Goal: Task Accomplishment & Management: Manage account settings

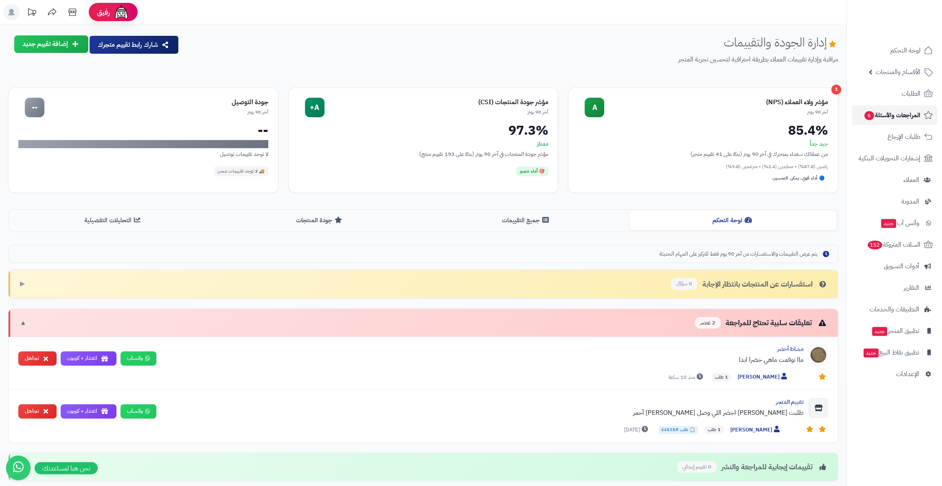
click at [894, 124] on link "المراجعات والأسئلة 6" at bounding box center [893, 115] width 85 height 20
click at [894, 94] on span "6" at bounding box center [896, 94] width 10 height 9
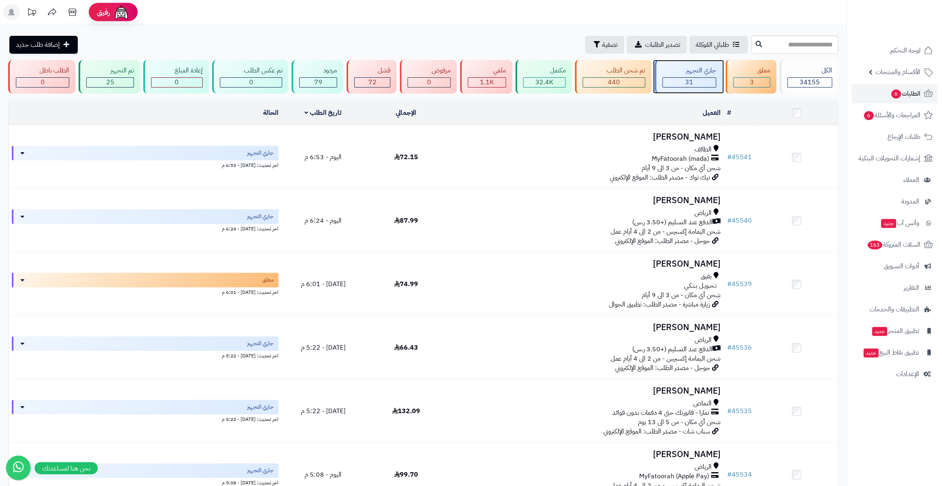
click at [703, 80] on div "31" at bounding box center [689, 82] width 53 height 9
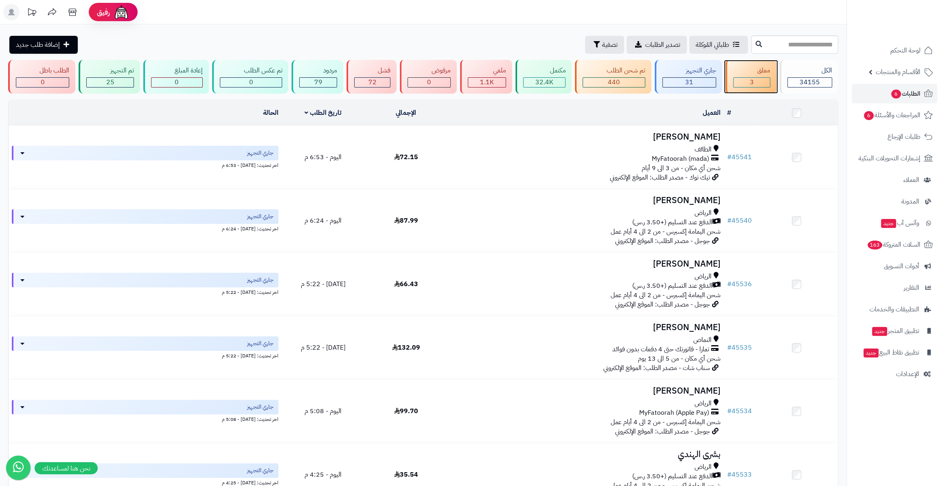
click at [752, 72] on div "معلق" at bounding box center [751, 70] width 37 height 9
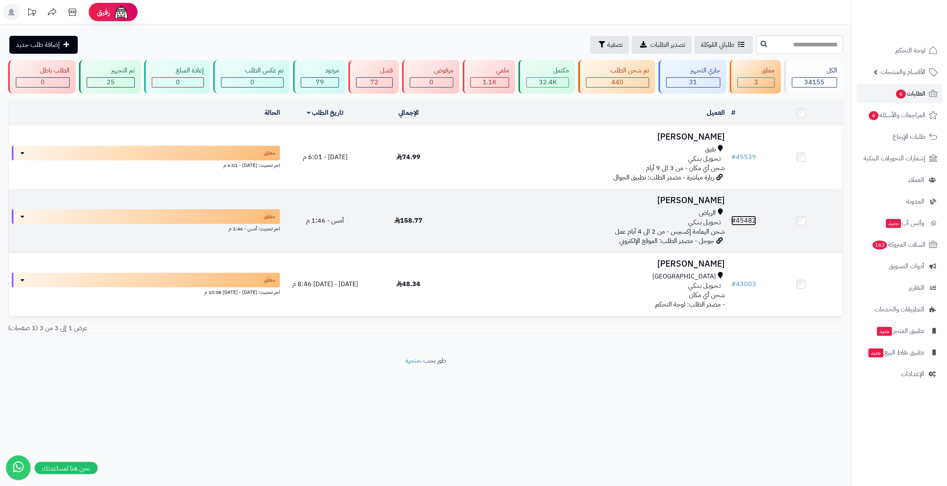
click at [745, 220] on link "# 45482" at bounding box center [743, 221] width 25 height 10
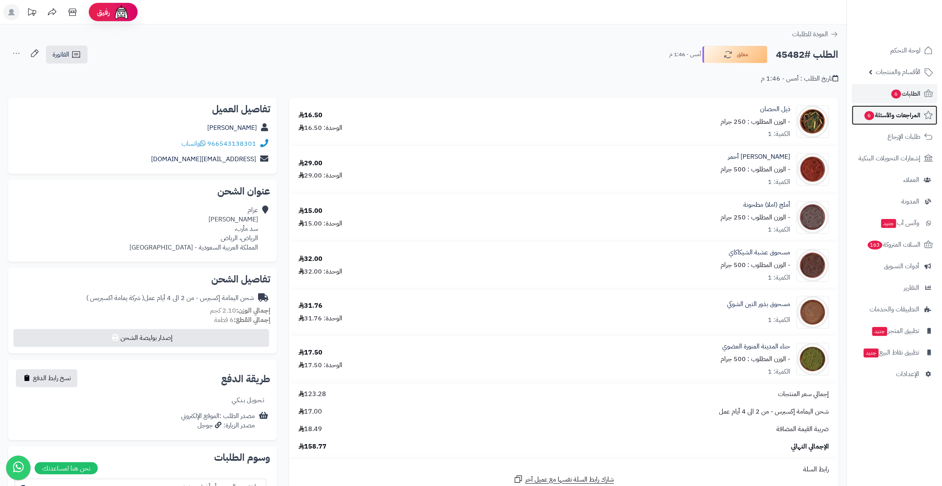
click at [904, 105] on link "المراجعات والأسئلة 6" at bounding box center [893, 115] width 85 height 20
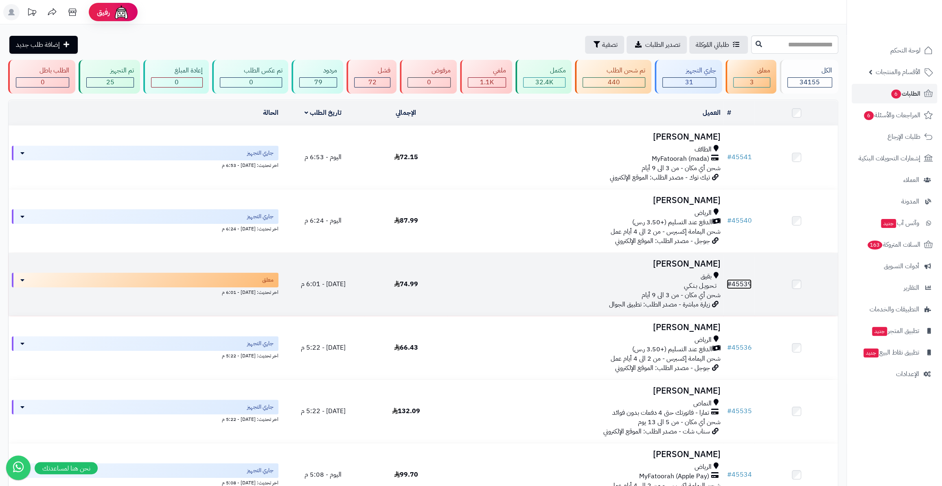
click at [743, 279] on link "# 45539" at bounding box center [738, 284] width 25 height 10
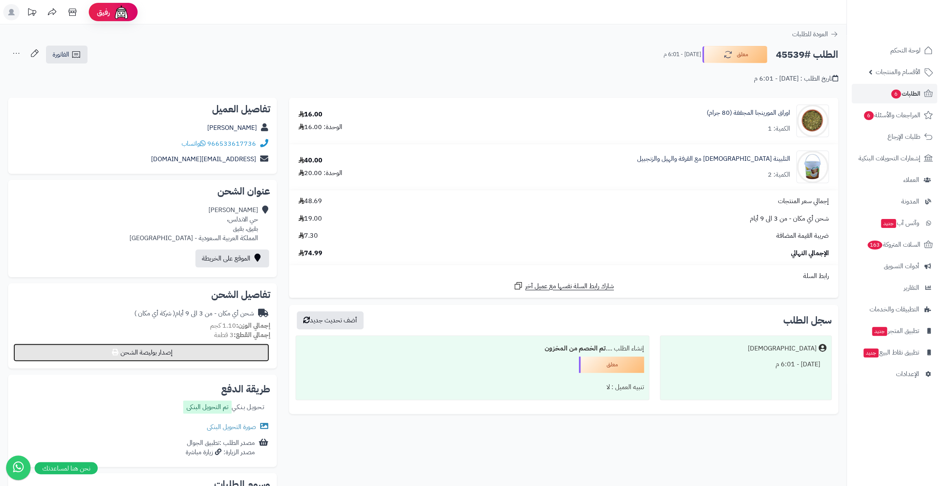
click at [224, 356] on button "إصدار بوليصة الشحن" at bounding box center [141, 352] width 256 height 18
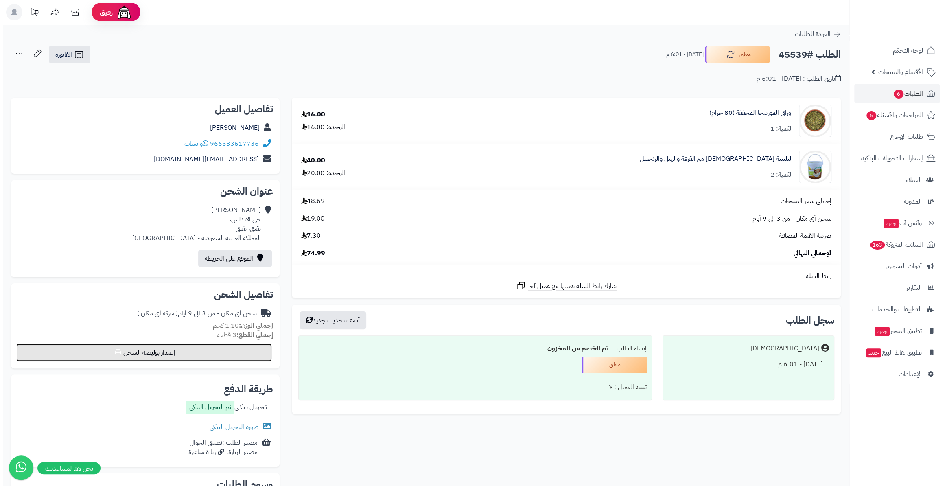
select select "*******"
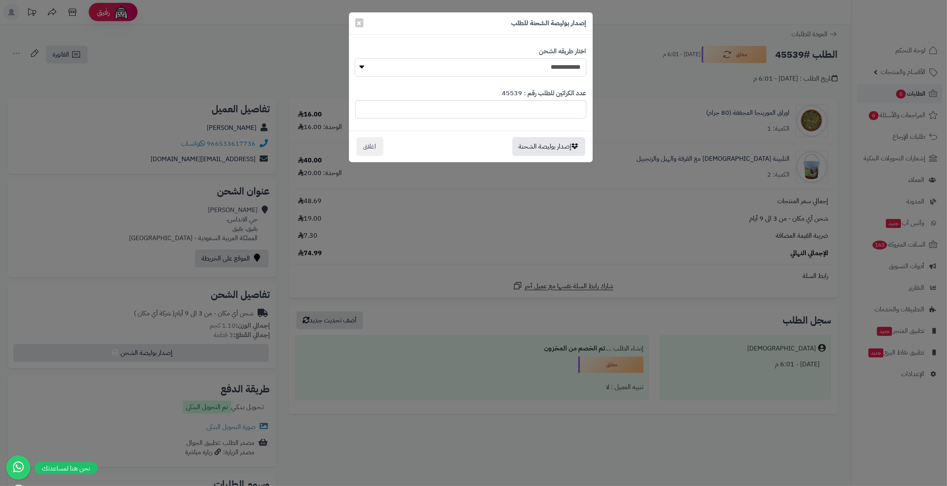
click at [435, 67] on select "**********" at bounding box center [470, 67] width 231 height 18
click at [361, 21] on span "×" at bounding box center [359, 22] width 5 height 12
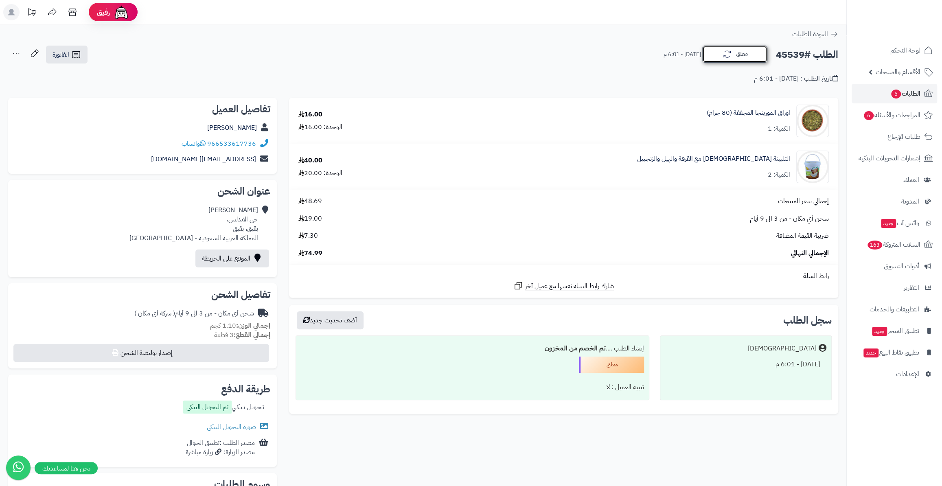
click at [715, 56] on button "معلق" at bounding box center [734, 54] width 65 height 17
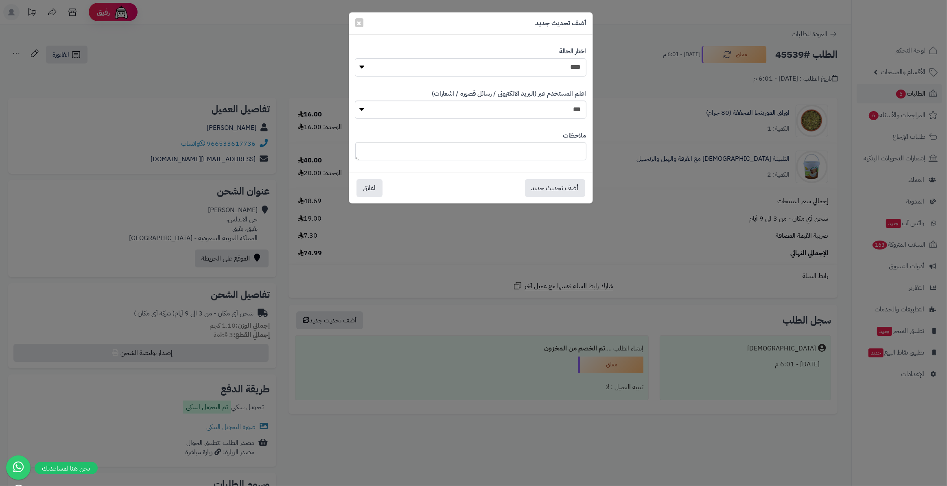
click at [475, 68] on select "**********" at bounding box center [470, 67] width 231 height 18
select select "*"
click at [355, 58] on select "**********" at bounding box center [470, 67] width 231 height 18
click at [542, 188] on button "أضف تحديث جديد" at bounding box center [555, 188] width 60 height 18
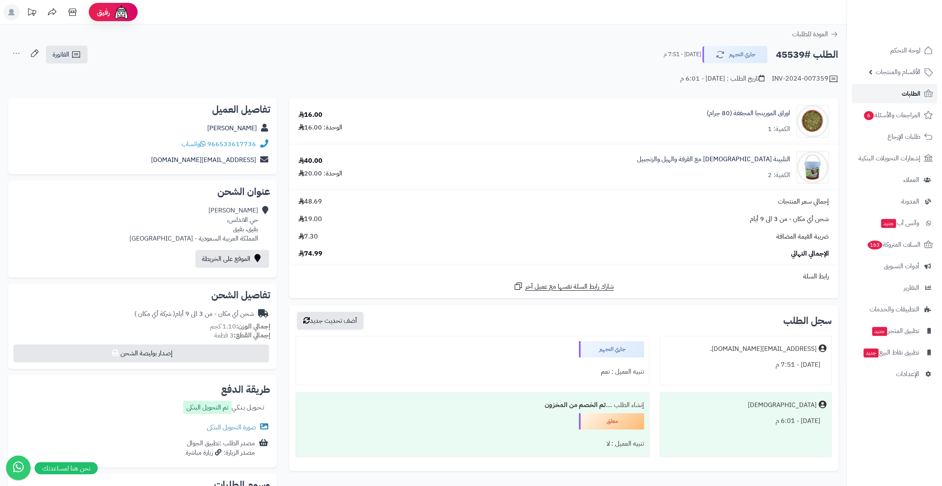
drag, startPoint x: 0, startPoint y: 0, endPoint x: 897, endPoint y: 92, distance: 901.7
click at [897, 92] on link "الطلبات" at bounding box center [893, 94] width 85 height 20
click at [728, 160] on link "التلبينة النبوية مع القرفة والهيل والزنجبيل" at bounding box center [713, 159] width 153 height 9
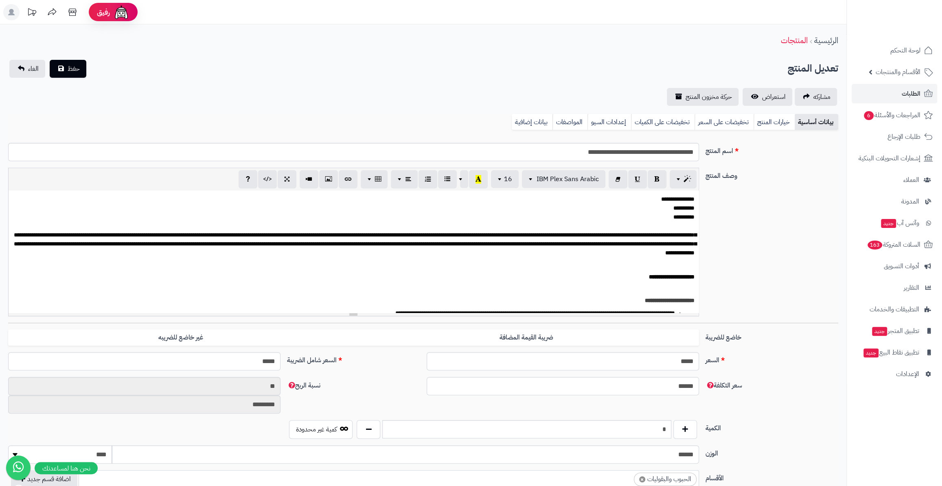
scroll to position [136, 0]
click at [892, 85] on link "الطلبات" at bounding box center [893, 94] width 85 height 20
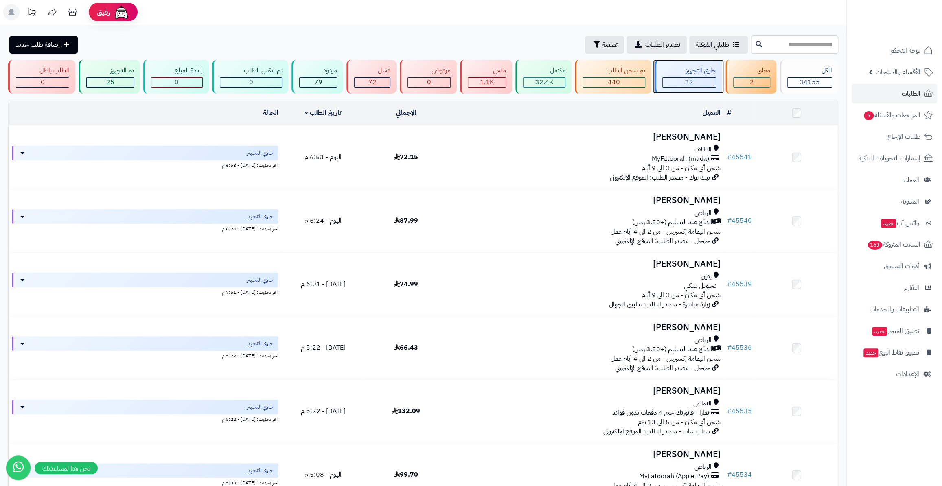
click at [690, 77] on span "32" at bounding box center [689, 82] width 8 height 10
click at [914, 81] on link "الأقسام والمنتجات" at bounding box center [893, 72] width 85 height 20
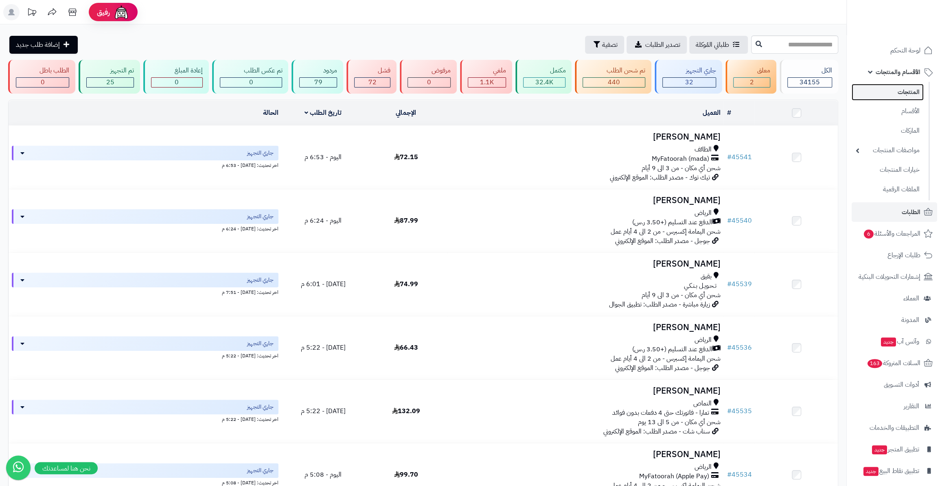
click at [904, 85] on link "المنتجات" at bounding box center [887, 92] width 72 height 17
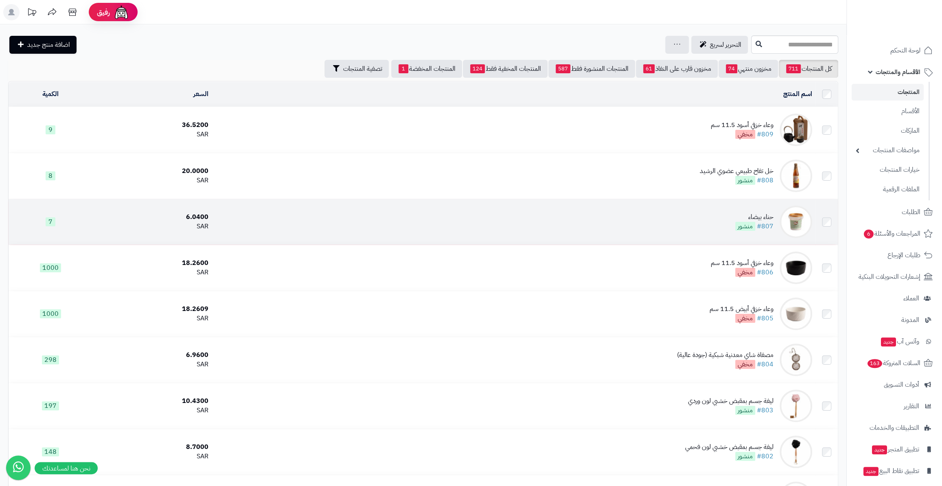
click at [769, 212] on div "حناء بيضاء" at bounding box center [754, 216] width 38 height 9
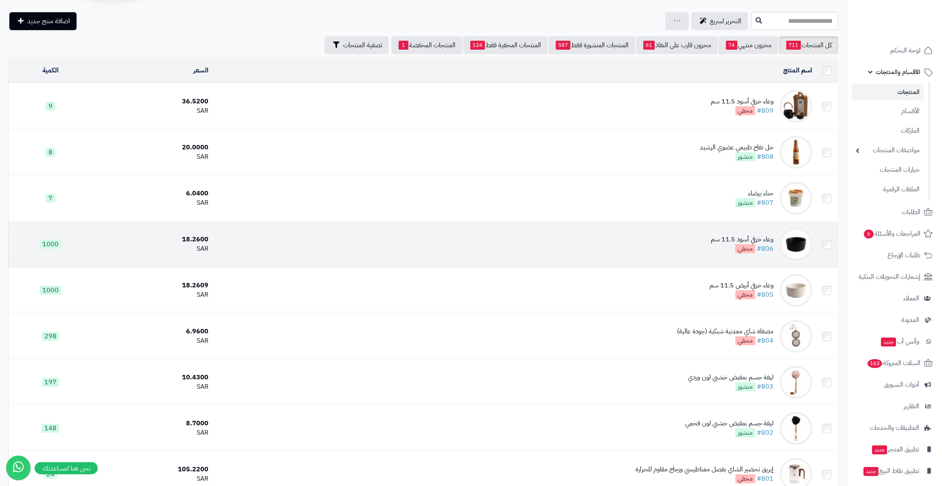
scroll to position [37, 0]
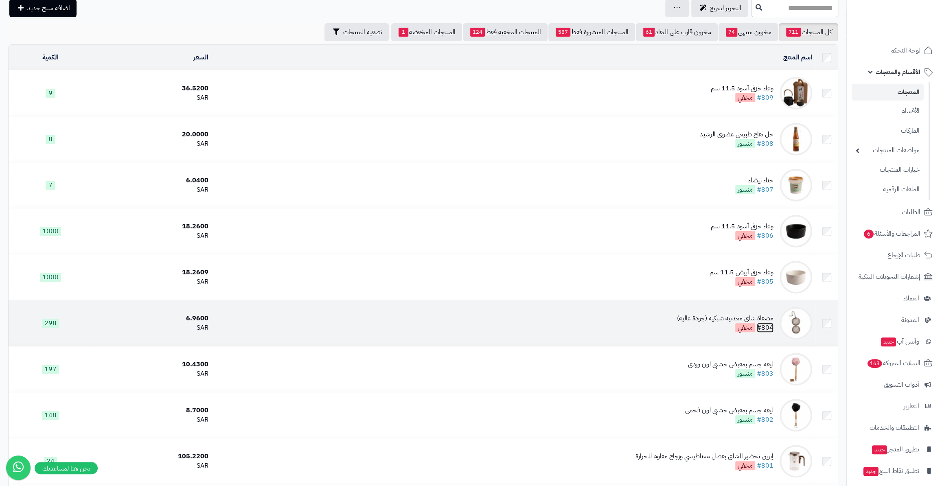
click at [768, 324] on link "#804" at bounding box center [765, 328] width 17 height 10
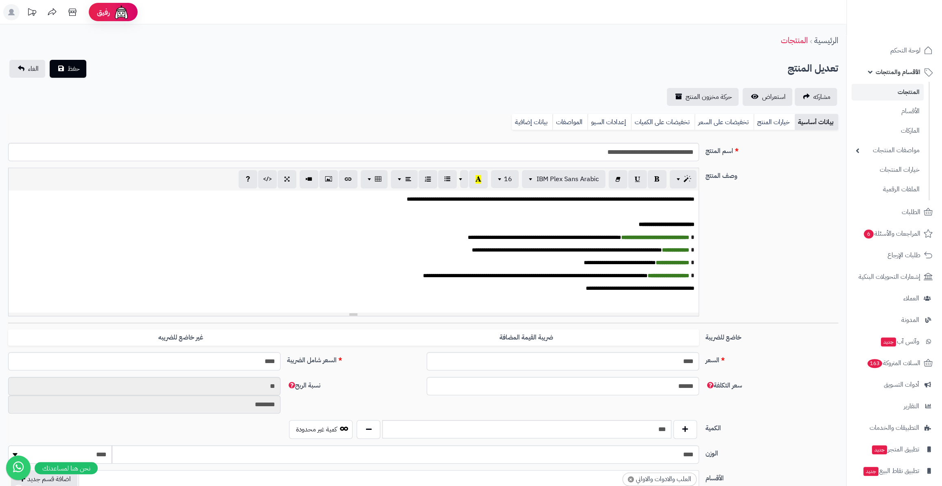
scroll to position [166, 0]
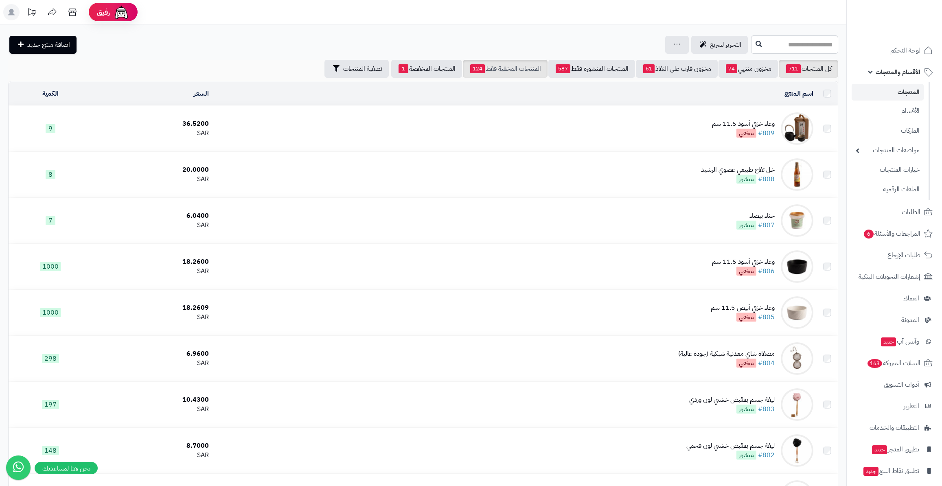
scroll to position [37, 0]
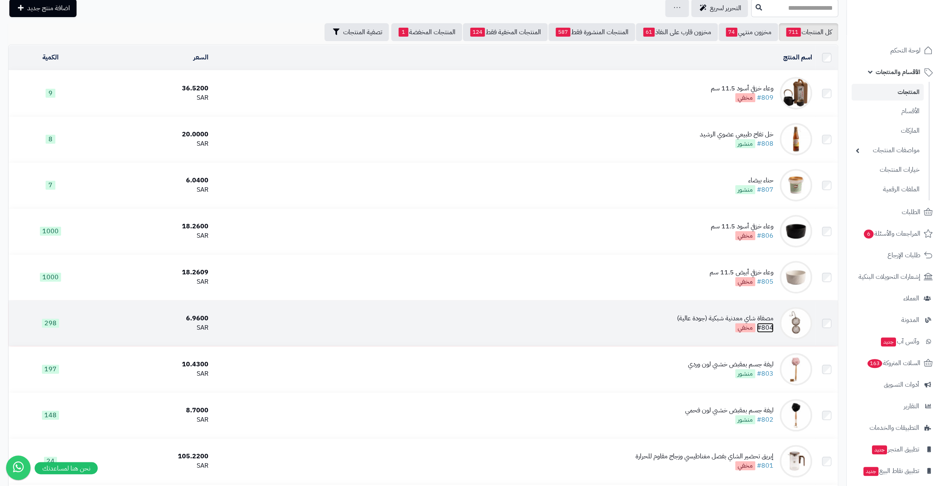
click at [768, 326] on link "#804" at bounding box center [765, 328] width 17 height 10
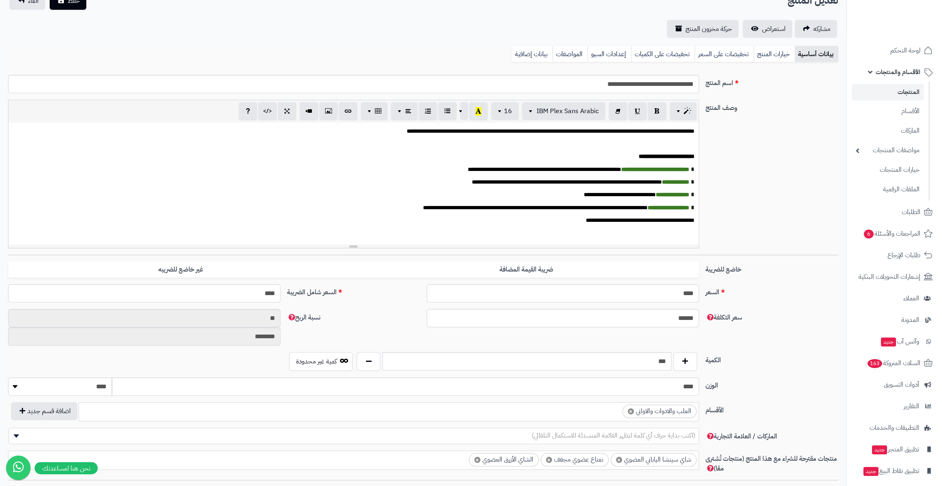
scroll to position [74, 0]
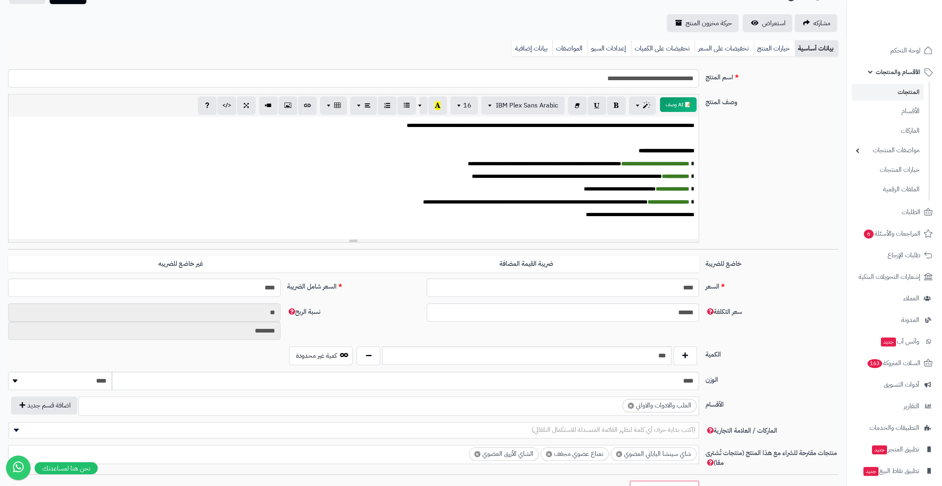
click at [593, 402] on ul "× العلب والادوات والاواني" at bounding box center [388, 404] width 619 height 15
type input "******"
click at [756, 397] on label "الأقسام" at bounding box center [772, 402] width 140 height 13
click at [699, 397] on select "**********" at bounding box center [698, 396] width 1 height 1
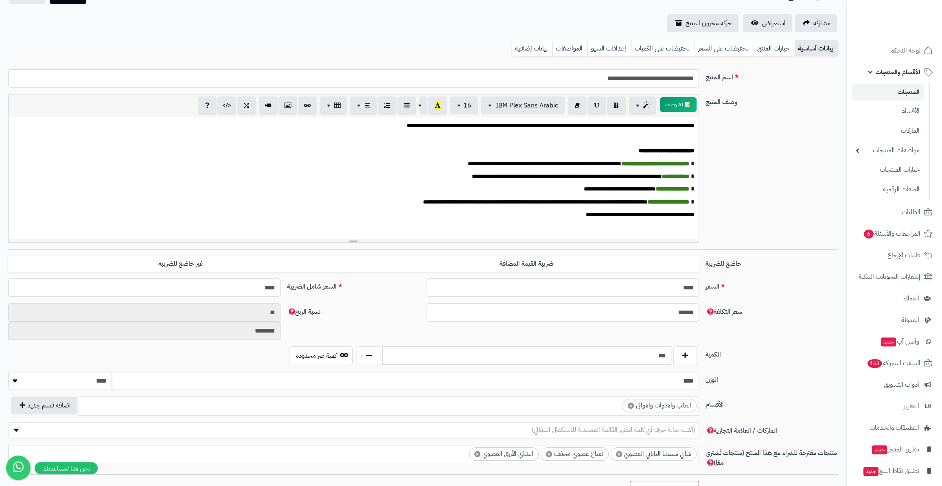
click at [593, 408] on ul "× العلب والادوات والاواني" at bounding box center [388, 404] width 619 height 15
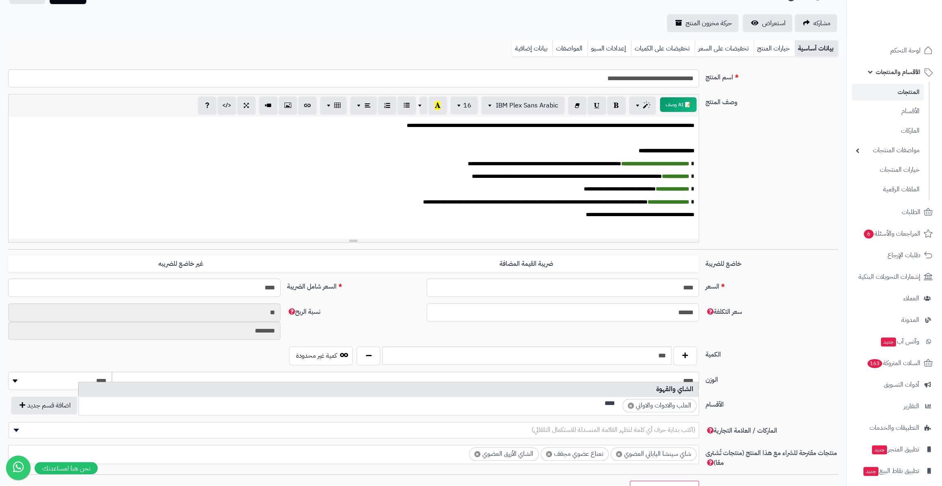
type input "****"
select select "**"
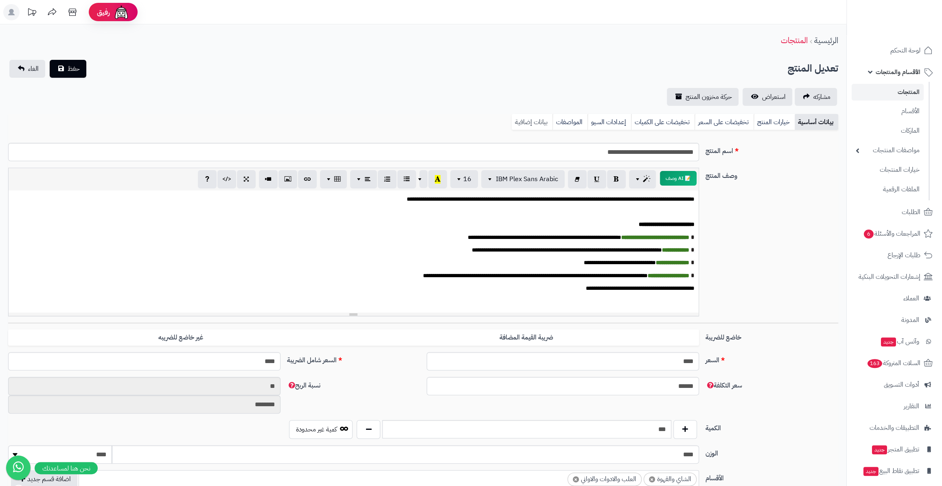
click at [532, 118] on link "بيانات إضافية" at bounding box center [532, 122] width 41 height 16
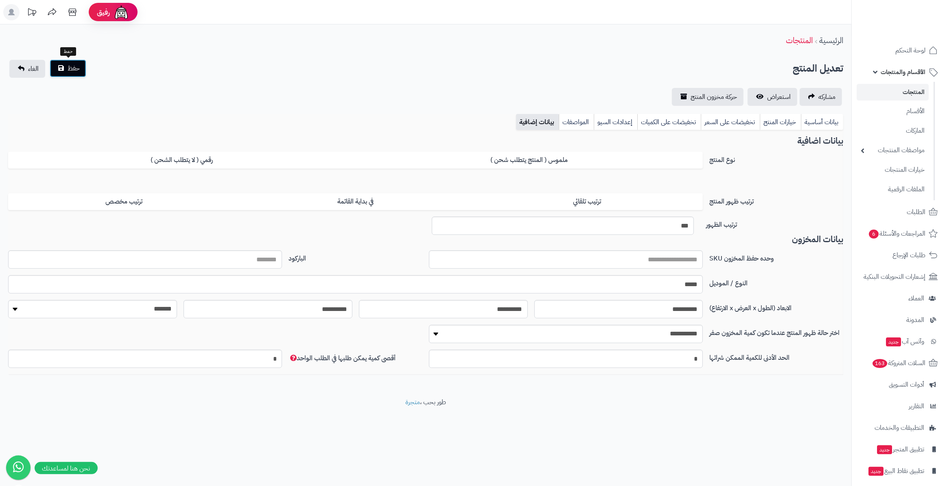
click at [68, 62] on button "حفظ" at bounding box center [68, 68] width 37 height 18
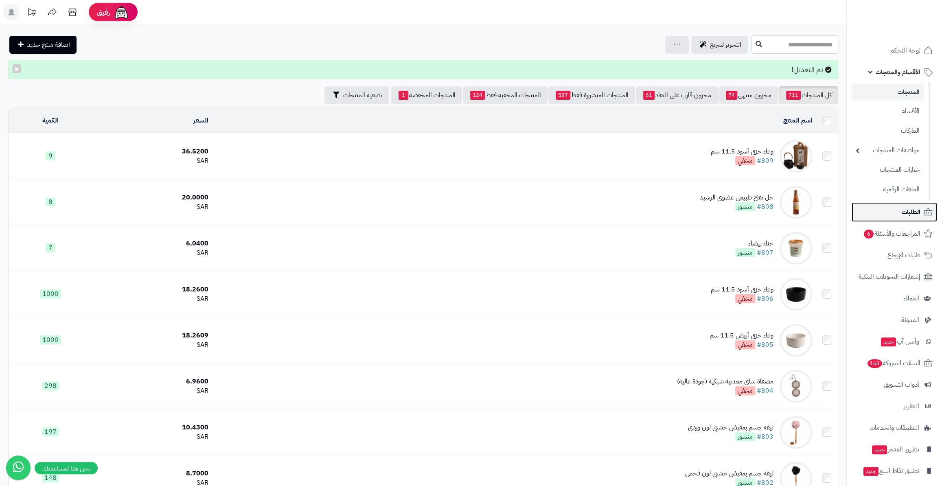
click at [900, 212] on link "الطلبات" at bounding box center [893, 212] width 85 height 20
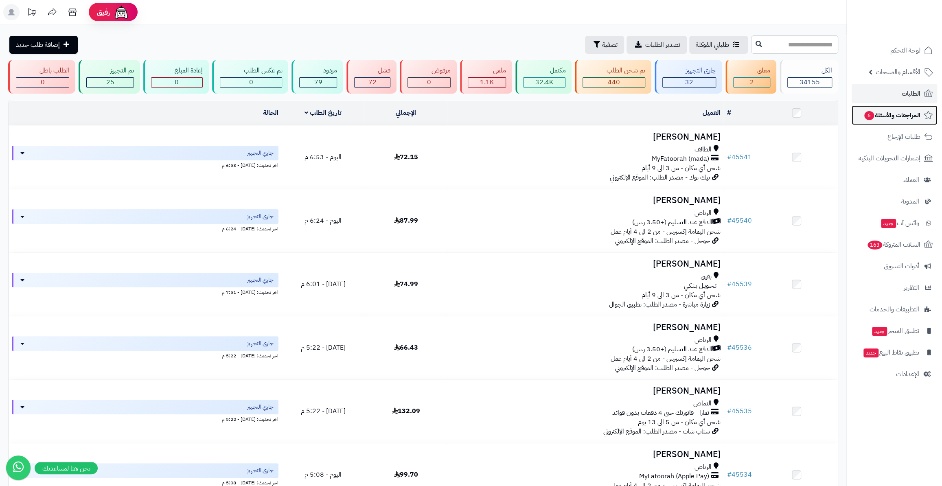
click at [868, 113] on span "6" at bounding box center [869, 115] width 10 height 9
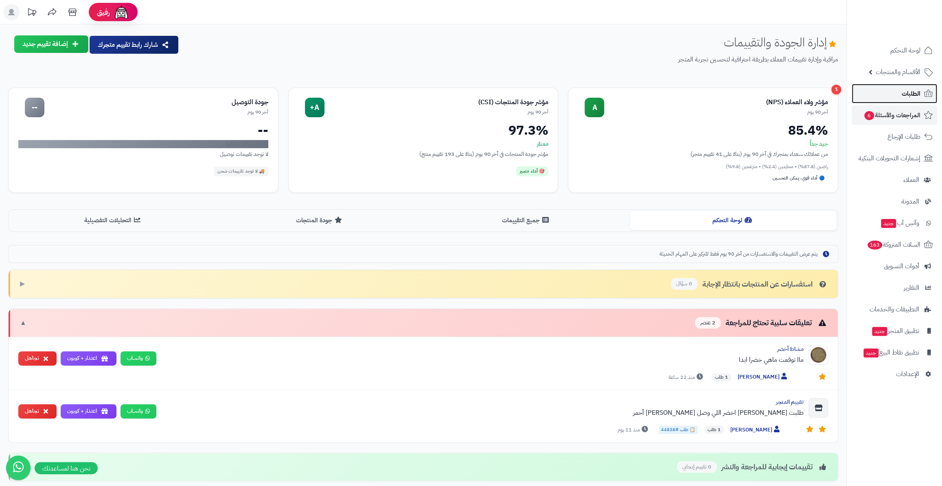
click at [901, 96] on span "الطلبات" at bounding box center [910, 93] width 19 height 11
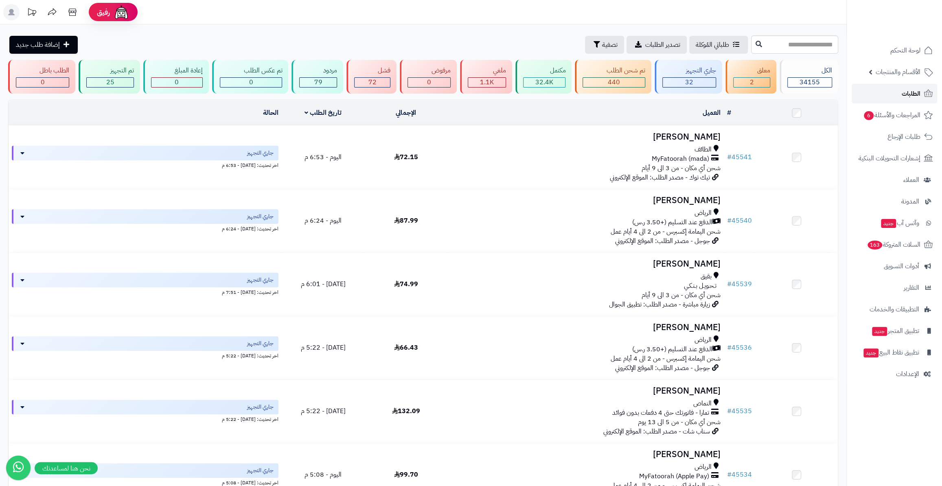
click at [908, 92] on span "الطلبات" at bounding box center [910, 93] width 19 height 11
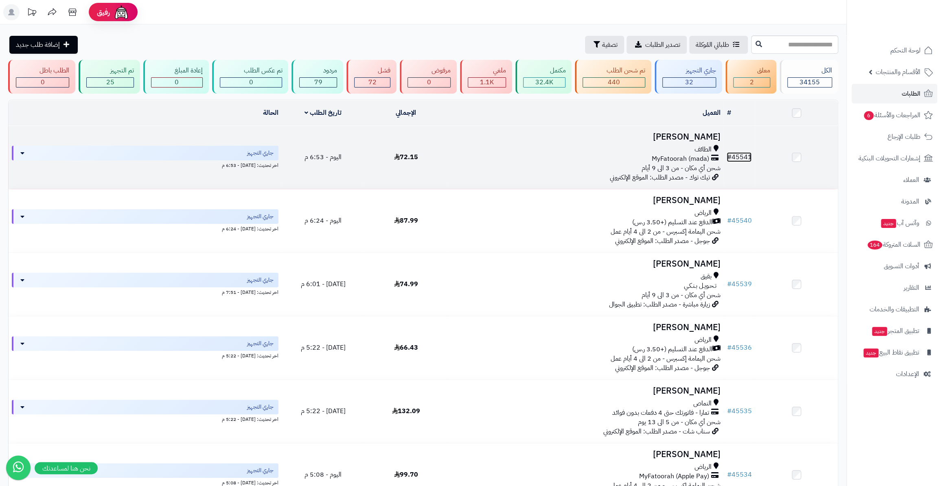
click at [741, 154] on link "# 45541" at bounding box center [738, 157] width 25 height 10
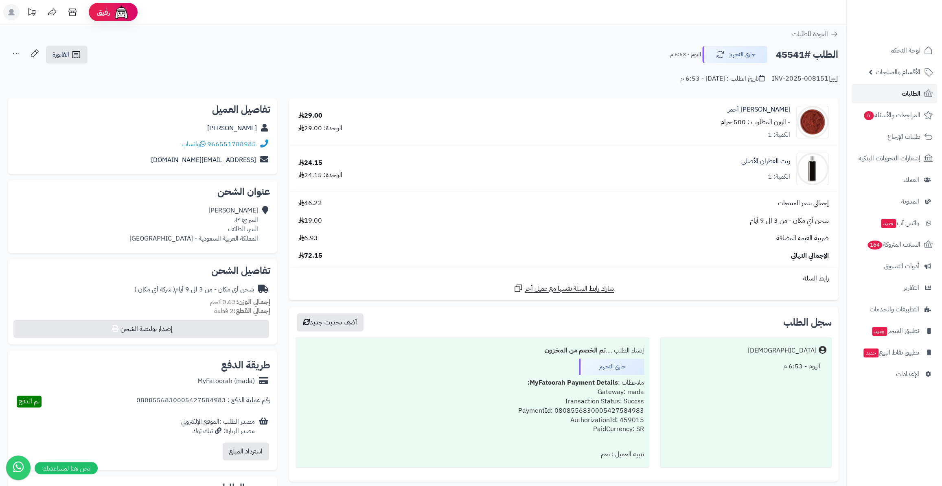
click at [910, 92] on span "الطلبات" at bounding box center [910, 93] width 19 height 11
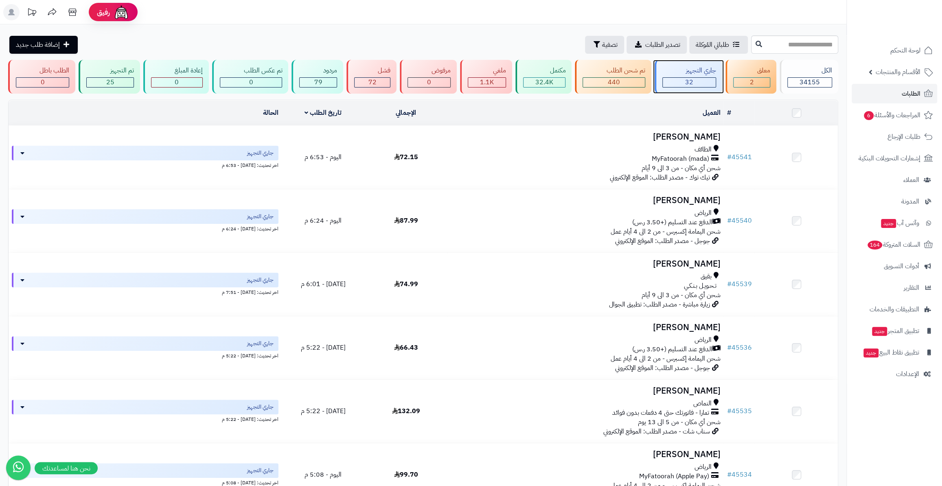
click at [713, 80] on div "32" at bounding box center [689, 82] width 53 height 9
